Goal: Find specific page/section: Find specific page/section

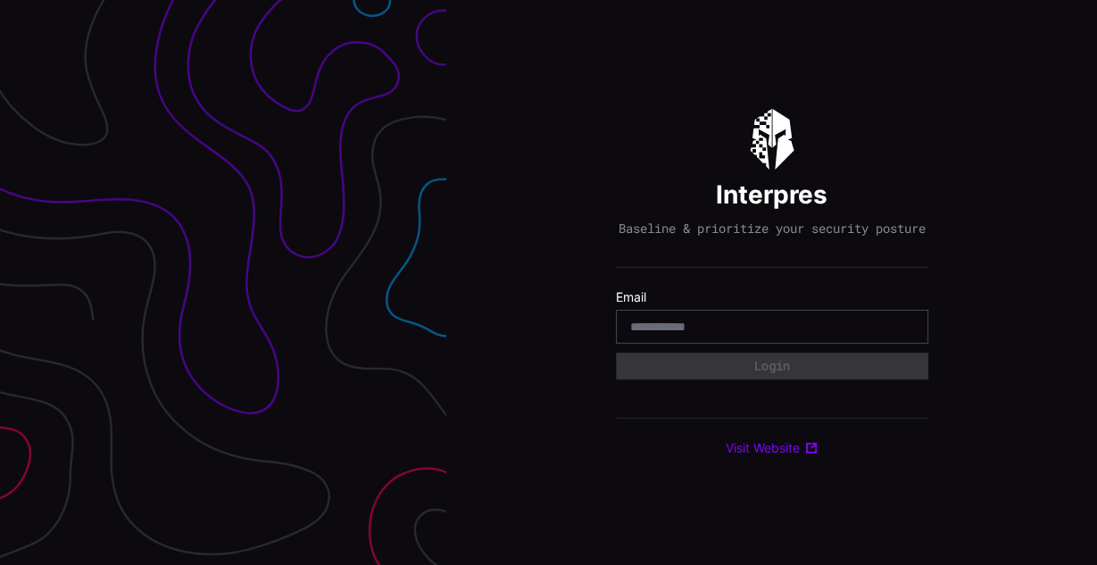
click at [767, 331] on input "email" at bounding box center [772, 327] width 284 height 16
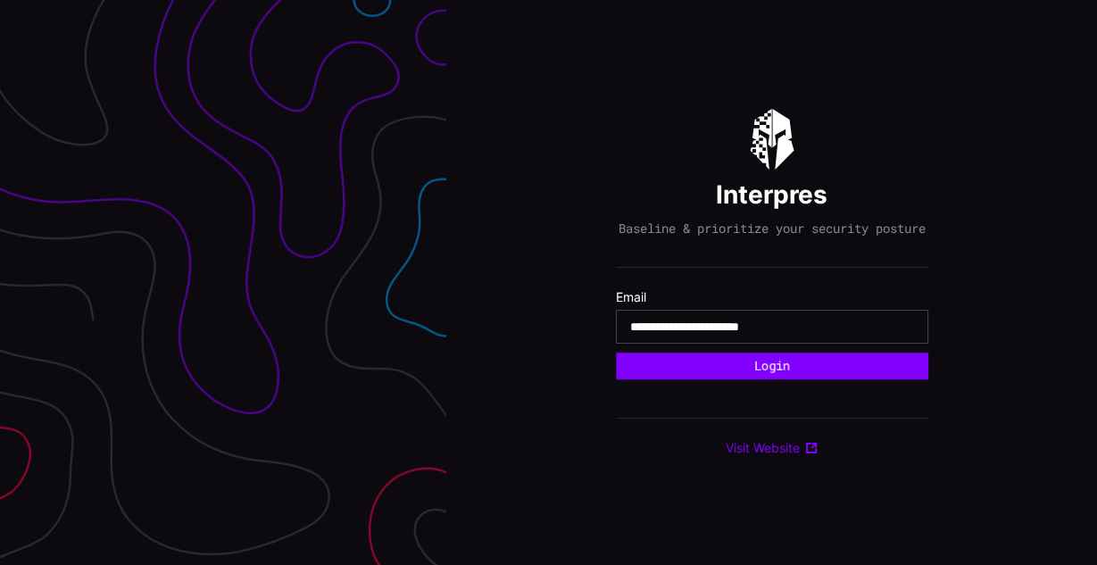
type input "**********"
click at [616, 352] on button "Login" at bounding box center [772, 365] width 312 height 27
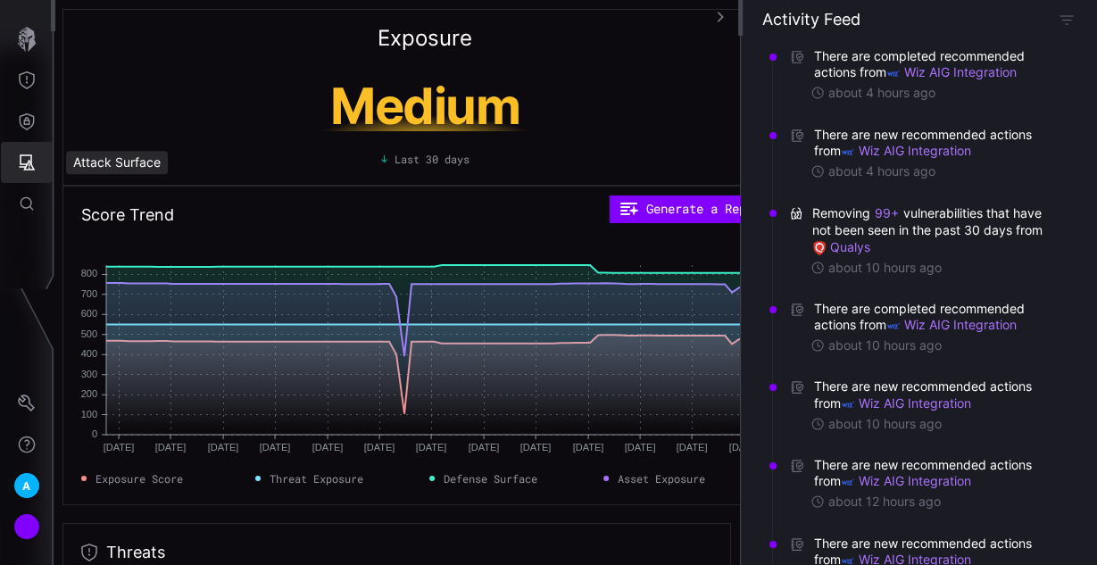
click at [15, 163] on button "Attack Surface" at bounding box center [27, 162] width 52 height 41
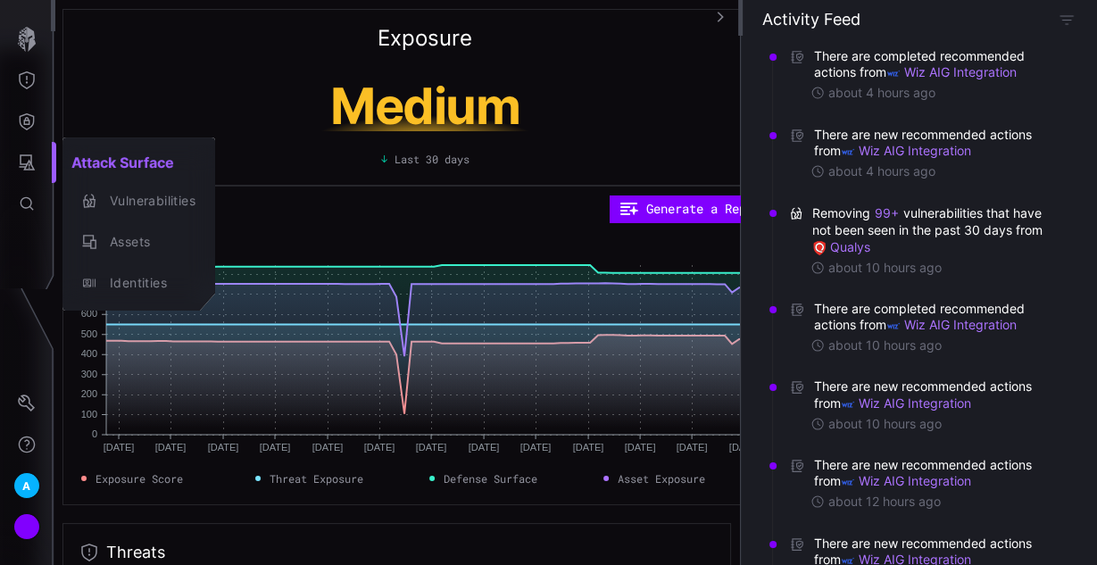
click at [19, 125] on div at bounding box center [548, 282] width 1097 height 565
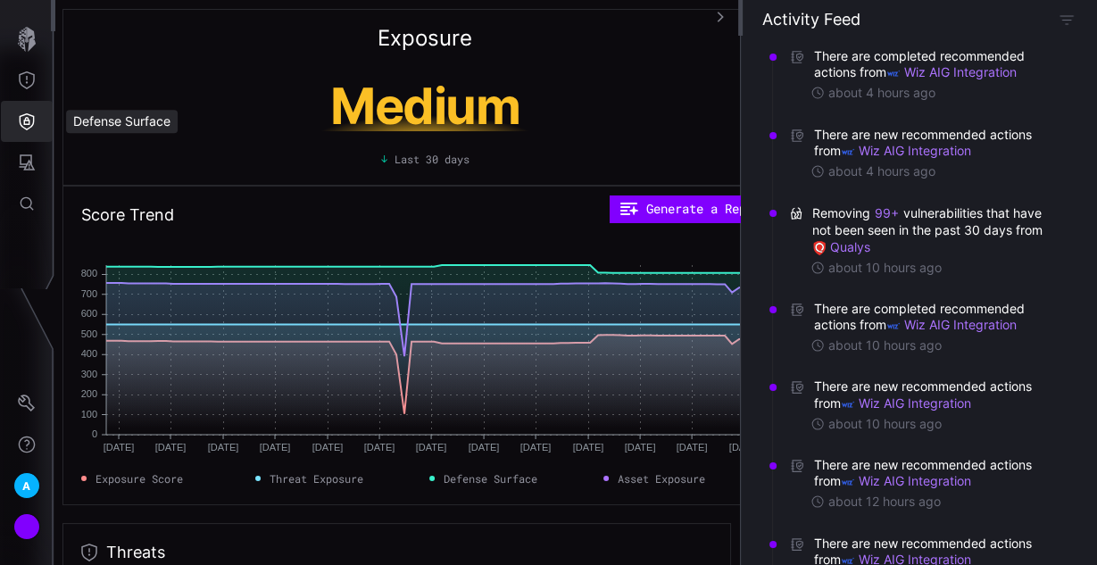
click at [29, 117] on icon "Defense Surface" at bounding box center [27, 121] width 18 height 18
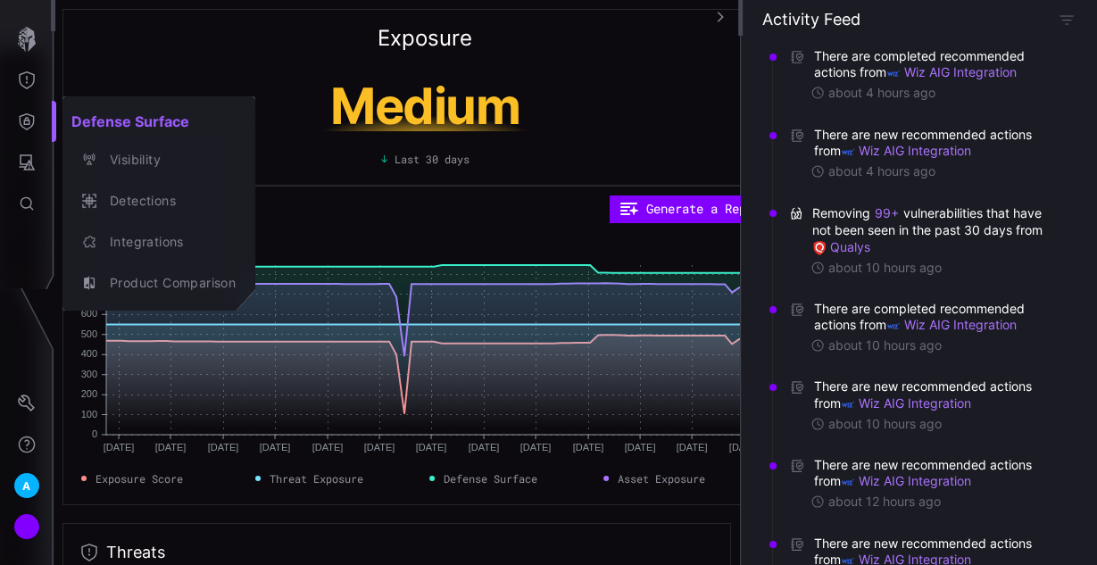
click at [29, 82] on div at bounding box center [548, 282] width 1097 height 565
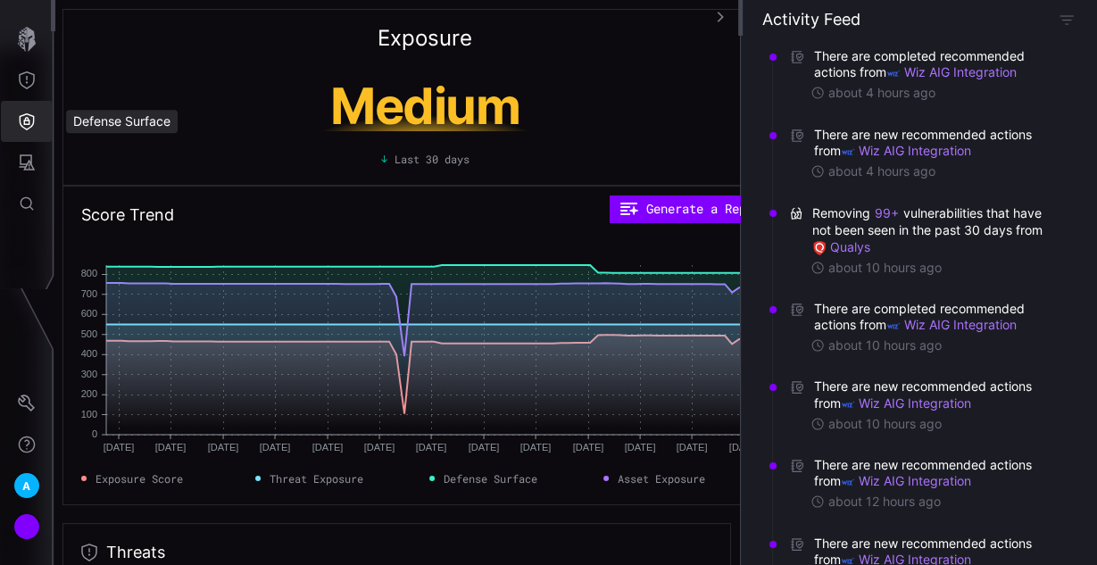
click at [18, 121] on icon "Defense Surface" at bounding box center [27, 121] width 18 height 18
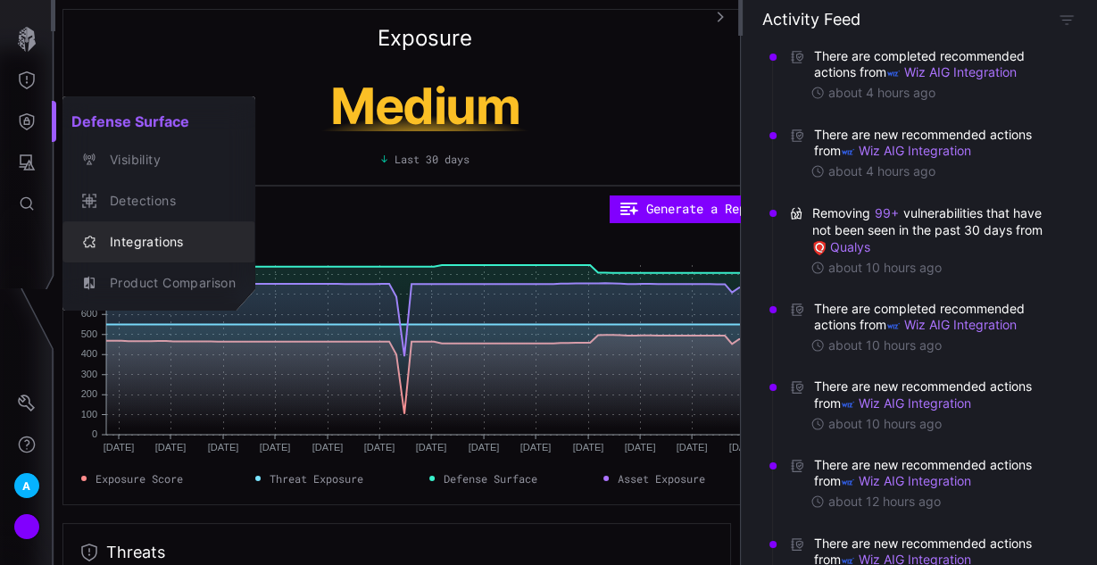
click at [142, 236] on div "Integrations" at bounding box center [168, 242] width 135 height 22
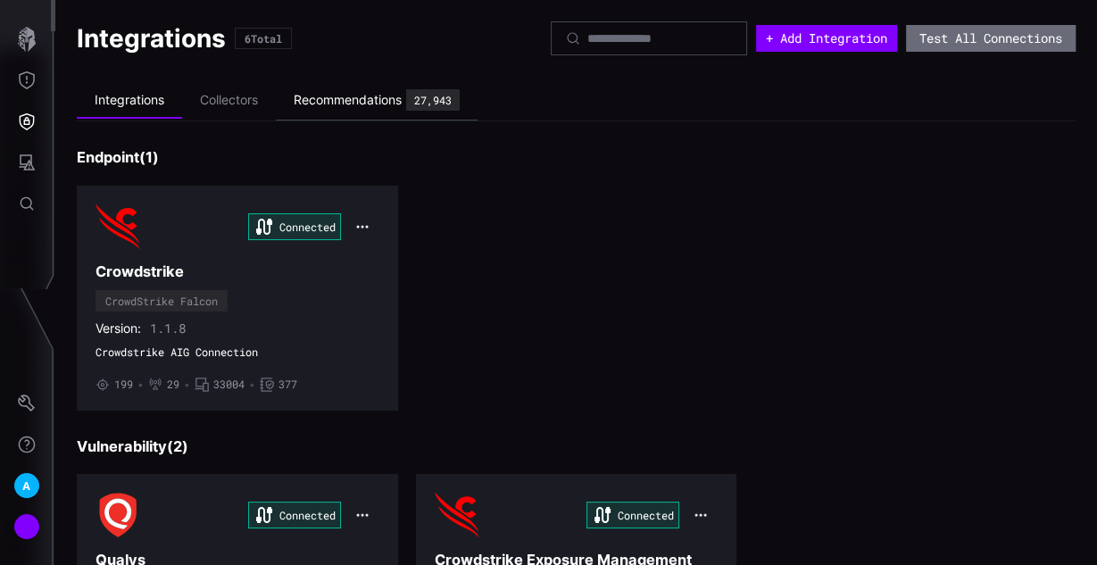
click at [364, 100] on div "Recommendations" at bounding box center [348, 100] width 108 height 16
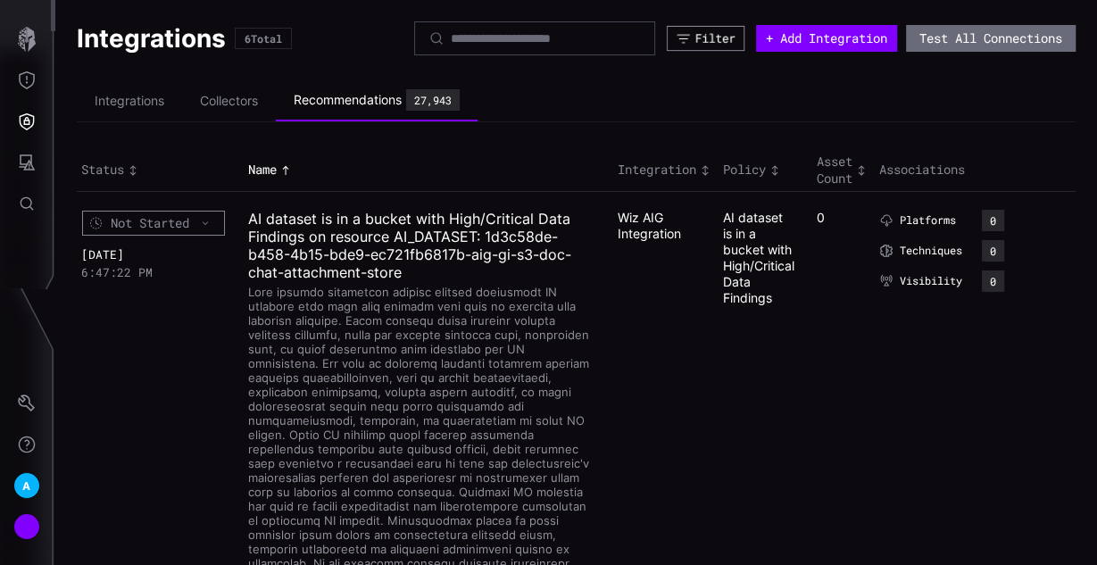
click at [695, 42] on div "Filter" at bounding box center [715, 38] width 40 height 15
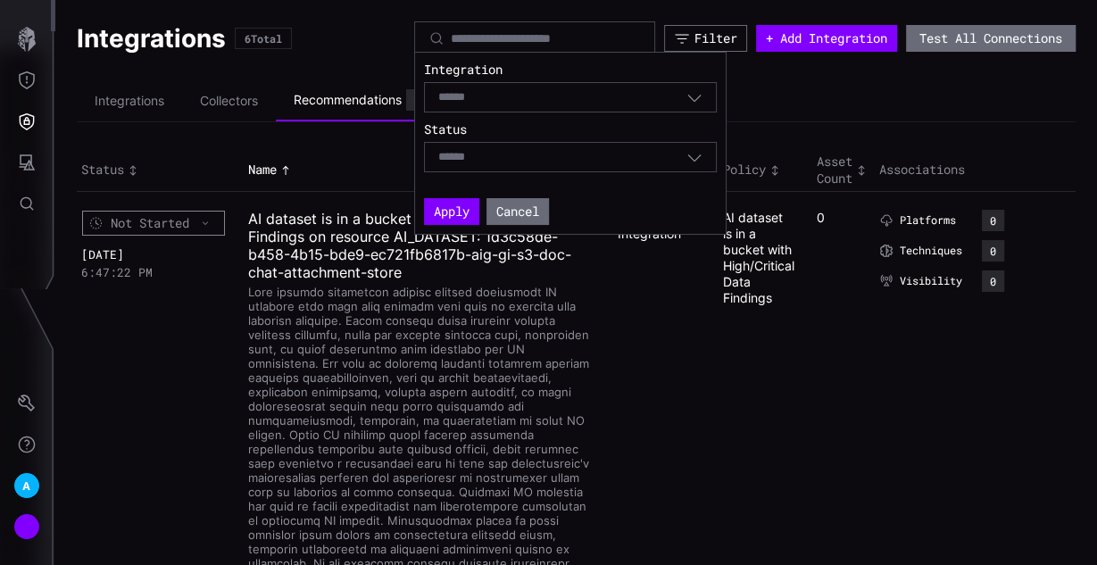
click at [694, 106] on div "Select" at bounding box center [570, 97] width 293 height 30
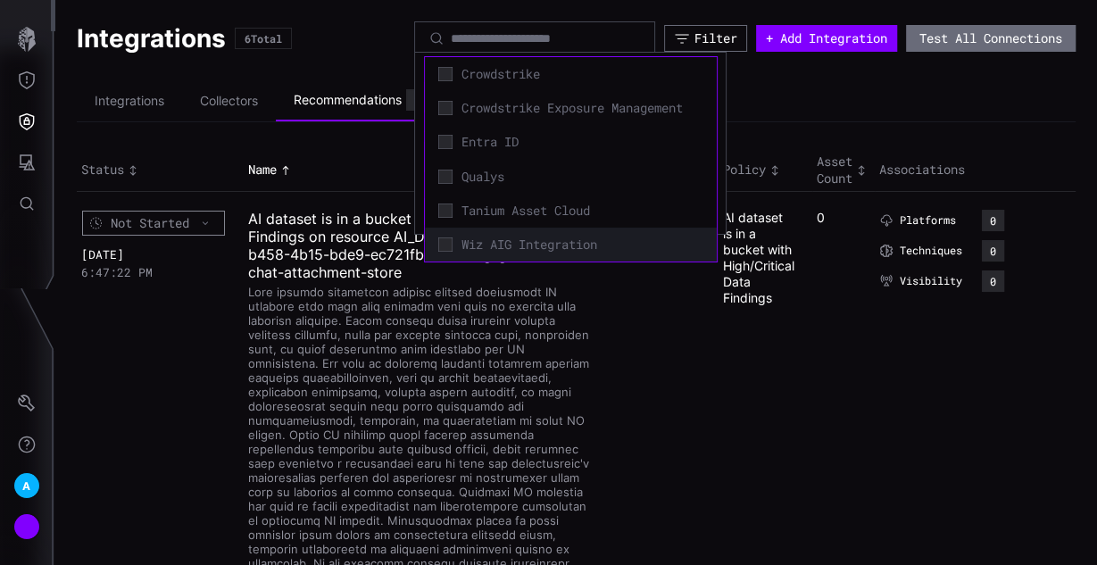
click at [582, 237] on span "Wiz AIG Integration" at bounding box center [582, 244] width 242 height 16
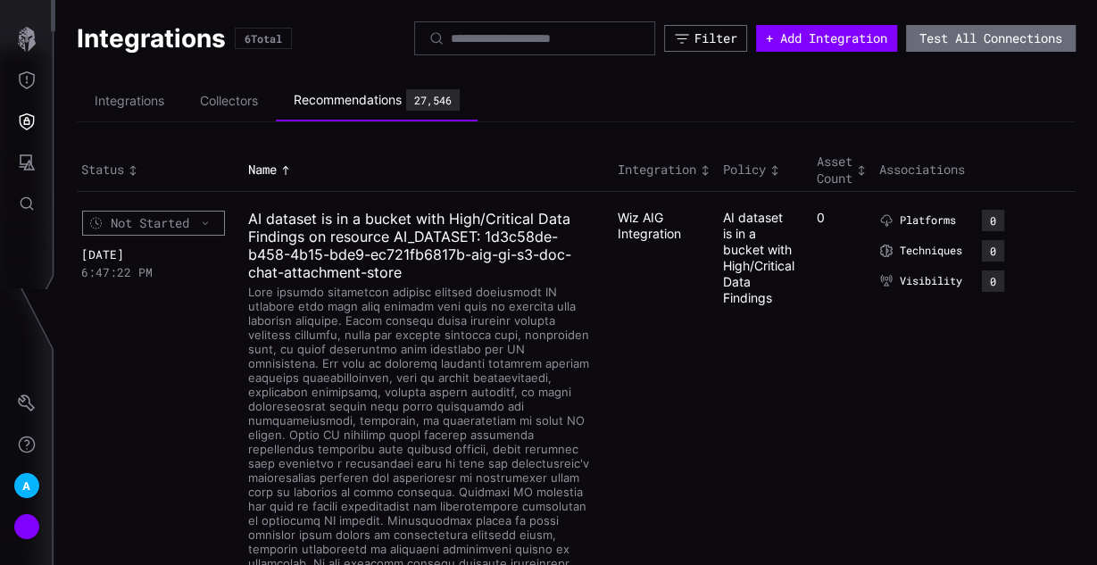
click at [774, 85] on ul "Integrations Collectors Recommendations 27,546" at bounding box center [576, 101] width 999 height 42
click at [675, 34] on icon "button" at bounding box center [681, 38] width 13 height 9
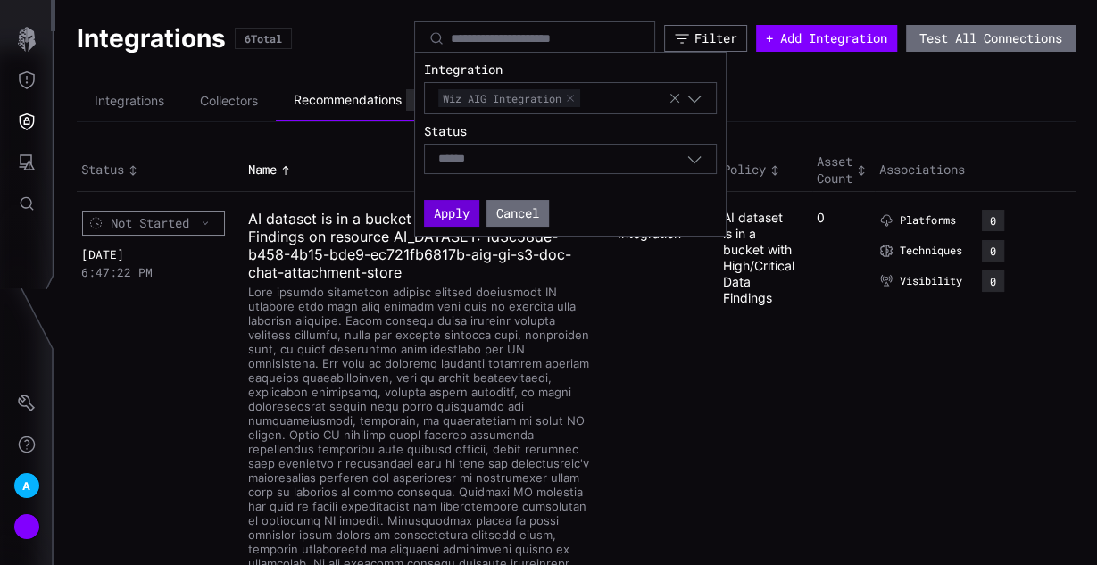
click at [443, 211] on button "Apply" at bounding box center [451, 213] width 55 height 27
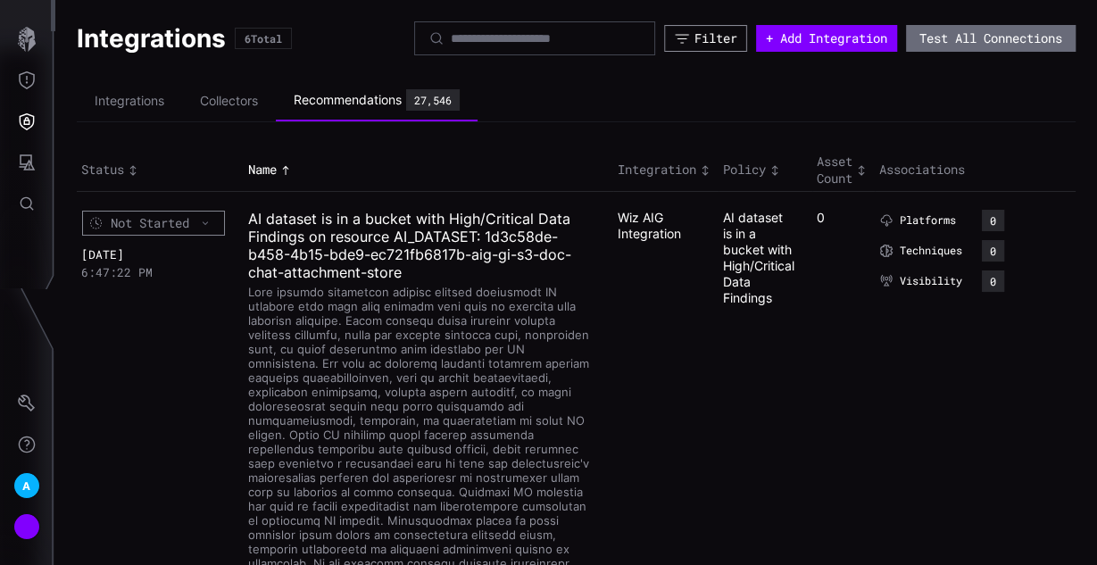
click at [702, 39] on div "Filter" at bounding box center [715, 38] width 43 height 16
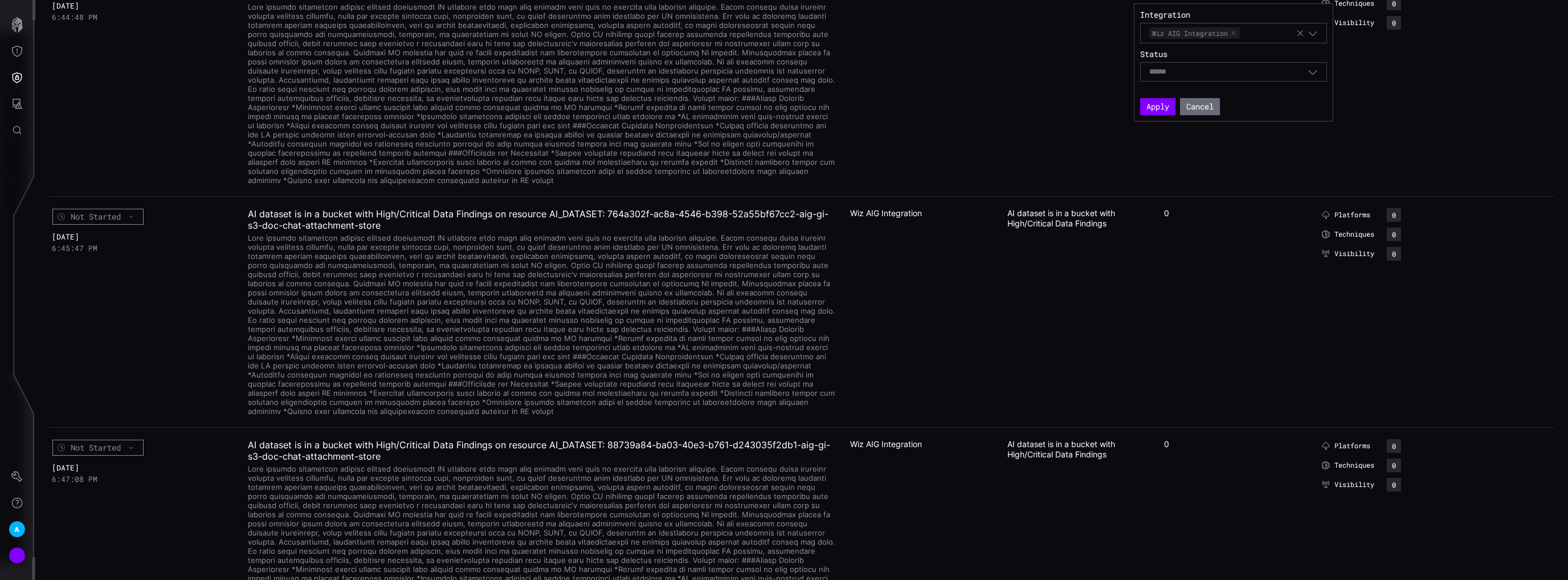
scroll to position [2645, 0]
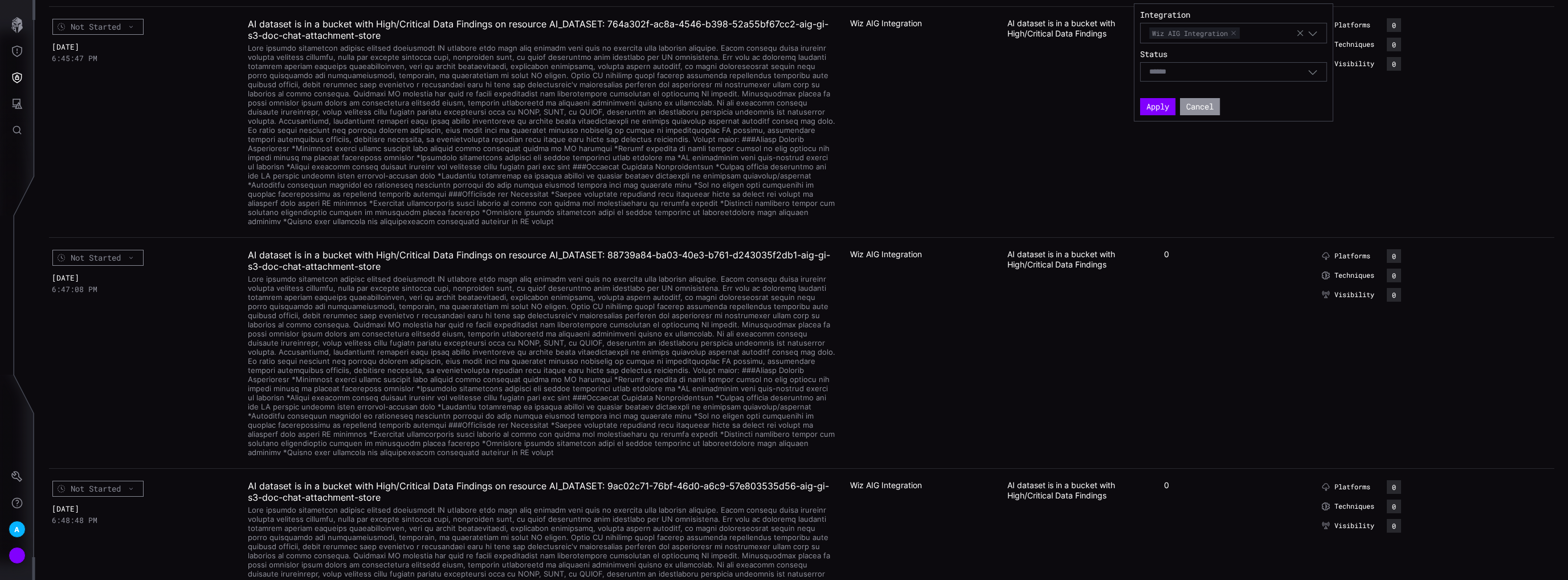
click at [700, 102] on button "Cancel" at bounding box center [1200, 106] width 40 height 17
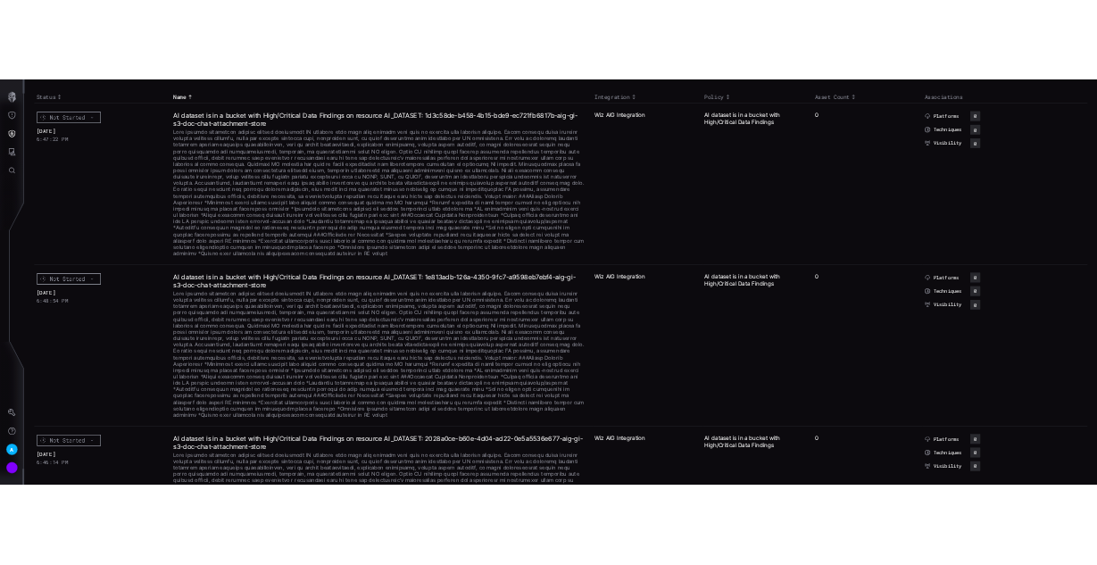
scroll to position [0, 0]
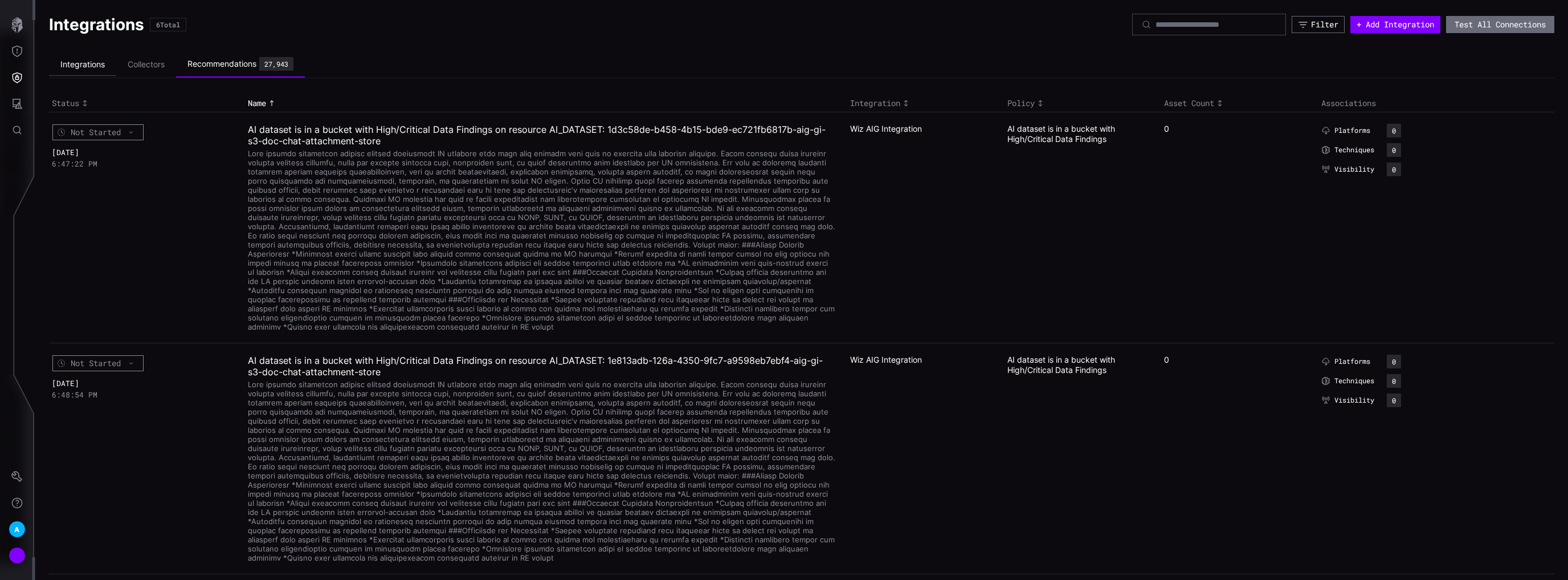
click at [98, 65] on li "Integrations" at bounding box center [82, 65] width 67 height 22
